Goal: Transaction & Acquisition: Purchase product/service

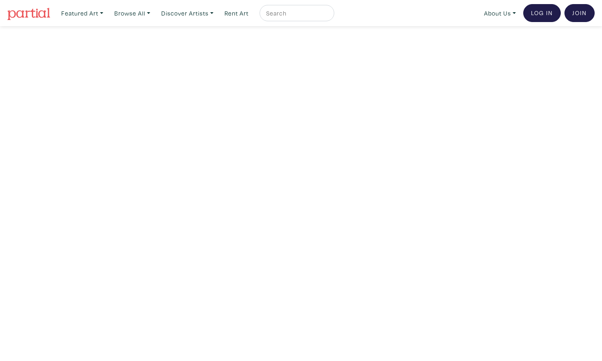
click at [311, 13] on input "text" at bounding box center [295, 13] width 61 height 10
type input "[PERSON_NAME]"
click at [328, 16] on button "submit" at bounding box center [328, 16] width 0 height 0
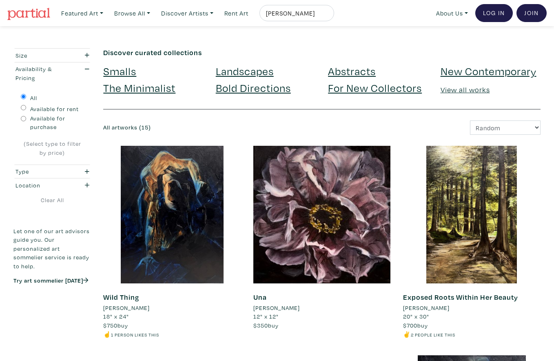
click at [245, 68] on link "Landscapes" at bounding box center [245, 71] width 58 height 14
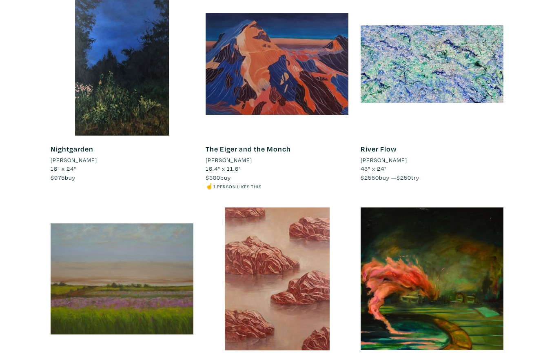
scroll to position [1639, 0]
